Goal: Task Accomplishment & Management: Manage account settings

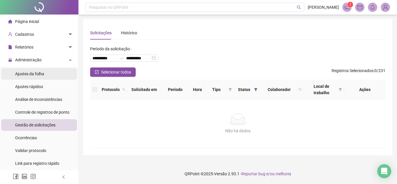
click at [22, 69] on div "Ajustes da folha" at bounding box center [29, 74] width 29 height 12
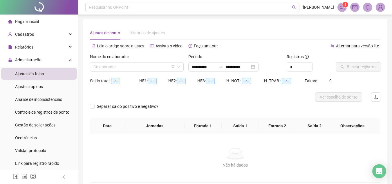
type input "**********"
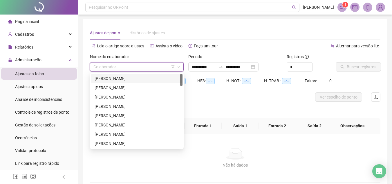
click at [113, 67] on input "search" at bounding box center [135, 66] width 82 height 9
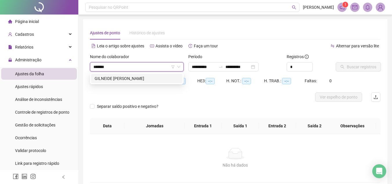
type input "********"
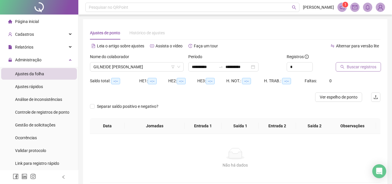
click at [360, 64] on span "Buscar registros" at bounding box center [362, 67] width 30 height 6
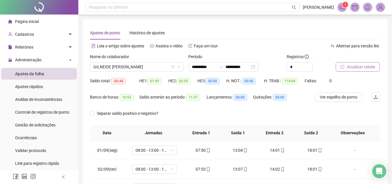
click at [363, 68] on span "Atualizar tabela" at bounding box center [361, 67] width 28 height 6
click at [369, 66] on span "Atualizar tabela" at bounding box center [361, 67] width 28 height 6
click at [354, 65] on span "Atualizar tabela" at bounding box center [361, 67] width 28 height 6
click at [44, 124] on span "Gestão de solicitações" at bounding box center [35, 125] width 40 height 5
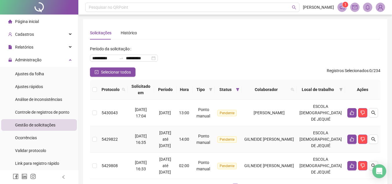
scroll to position [43, 0]
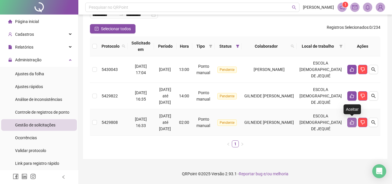
click at [353, 123] on icon "like" at bounding box center [352, 122] width 5 height 5
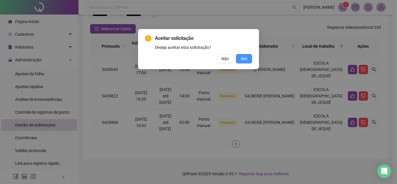
click at [243, 58] on span "Sim" at bounding box center [244, 58] width 7 height 6
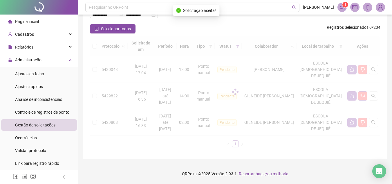
scroll to position [17, 0]
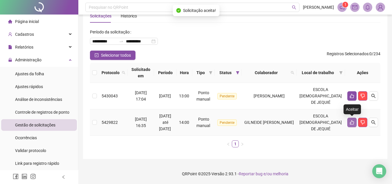
click at [353, 123] on icon "like" at bounding box center [352, 122] width 5 height 5
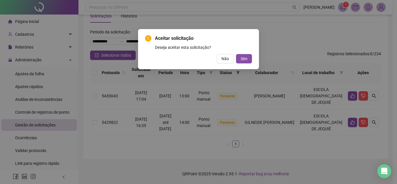
click at [237, 64] on div "Aceitar solicitação Deseja aceitar esta solicitação? Não Sim" at bounding box center [198, 49] width 121 height 40
click at [241, 57] on button "Sim" at bounding box center [244, 58] width 16 height 9
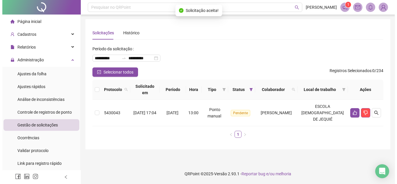
scroll to position [0, 0]
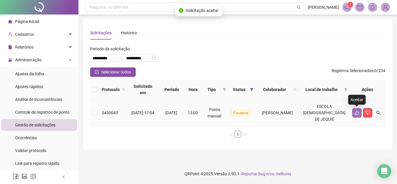
click at [356, 113] on icon "like" at bounding box center [356, 112] width 5 height 5
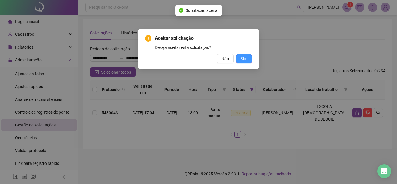
click at [246, 59] on span "Sim" at bounding box center [244, 58] width 7 height 6
